Goal: Task Accomplishment & Management: Use online tool/utility

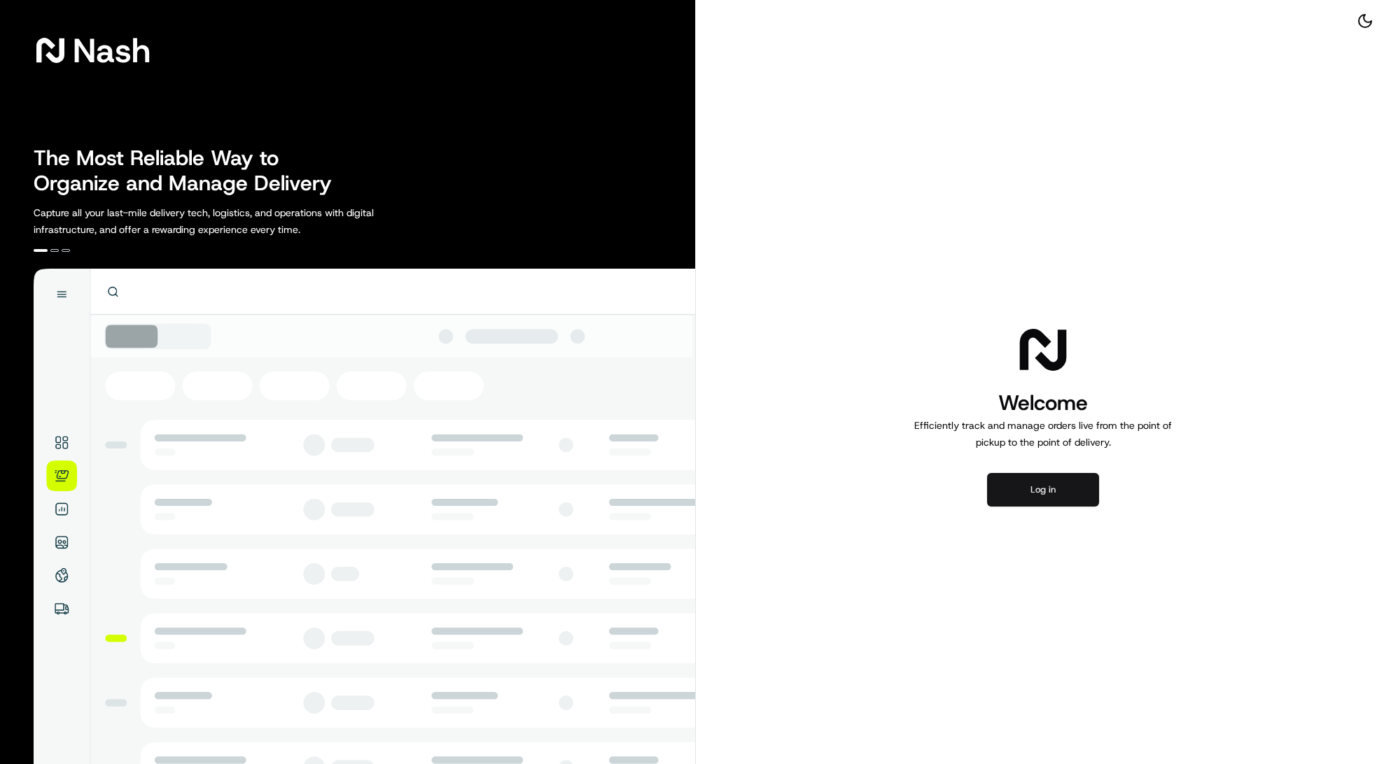
click at [1034, 484] on button "Log in" at bounding box center [1043, 490] width 112 height 34
